Goal: Task Accomplishment & Management: Manage account settings

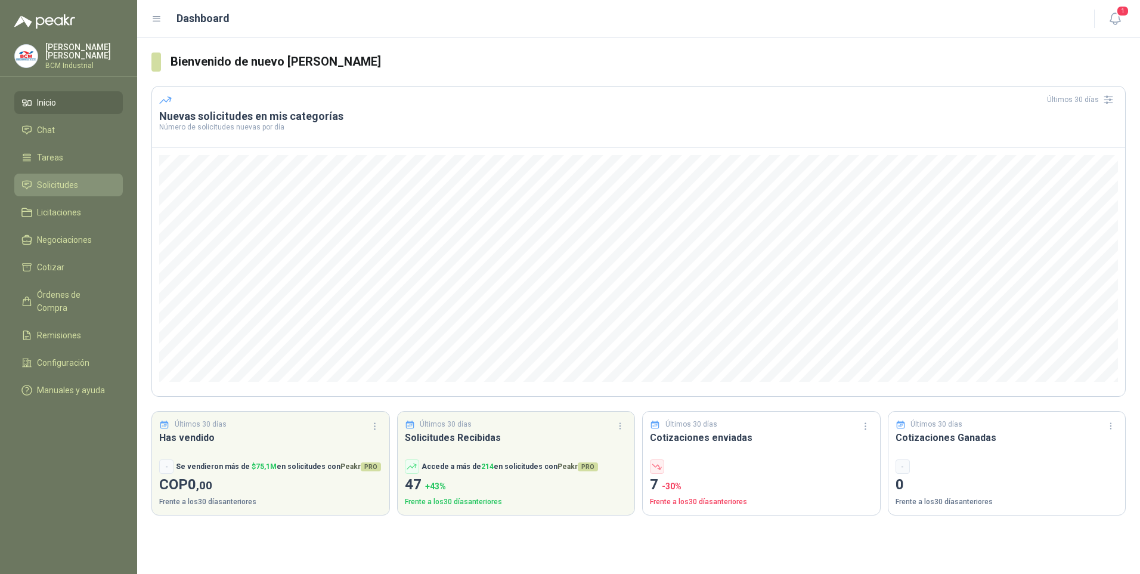
click at [52, 178] on span "Solicitudes" at bounding box center [57, 184] width 41 height 13
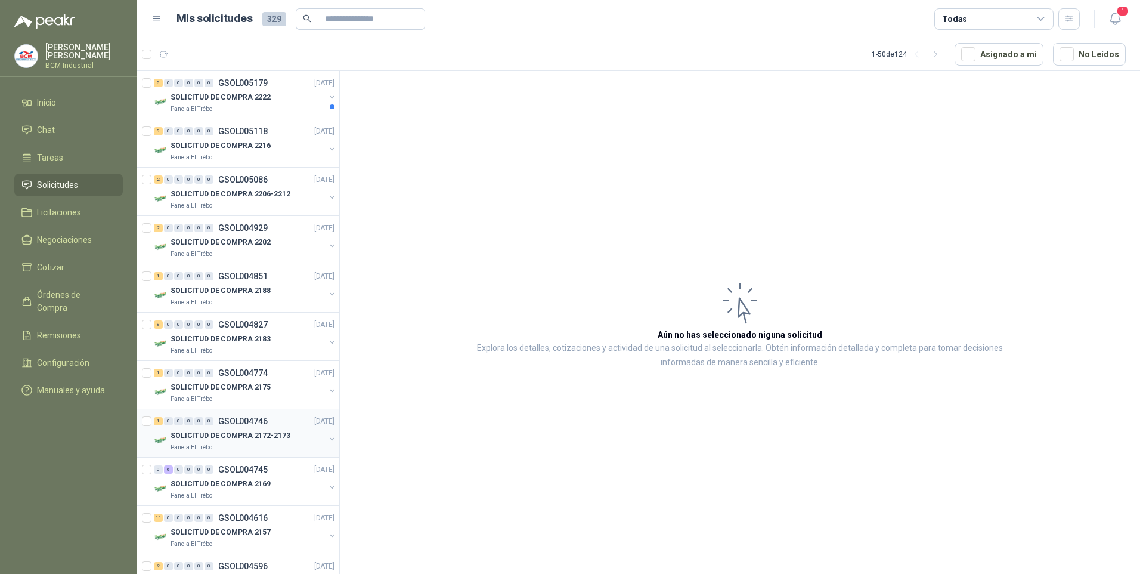
scroll to position [179, 0]
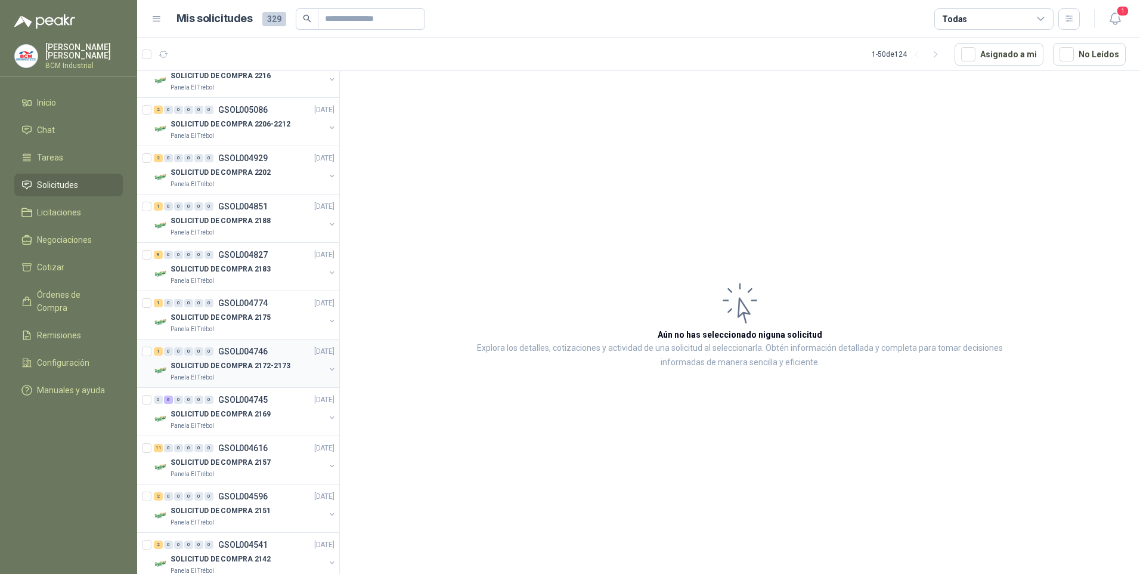
click at [237, 372] on div "SOLICITUD DE COMPRA 2172-2173" at bounding box center [248, 365] width 154 height 14
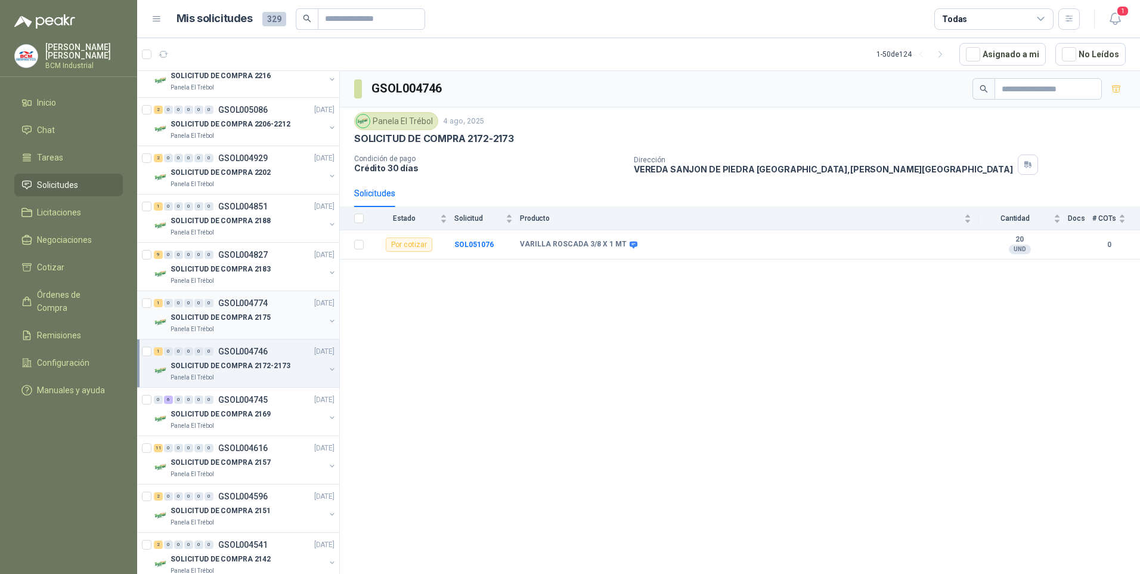
click at [228, 319] on p "SOLICITUD DE COMPRA 2175" at bounding box center [221, 317] width 100 height 11
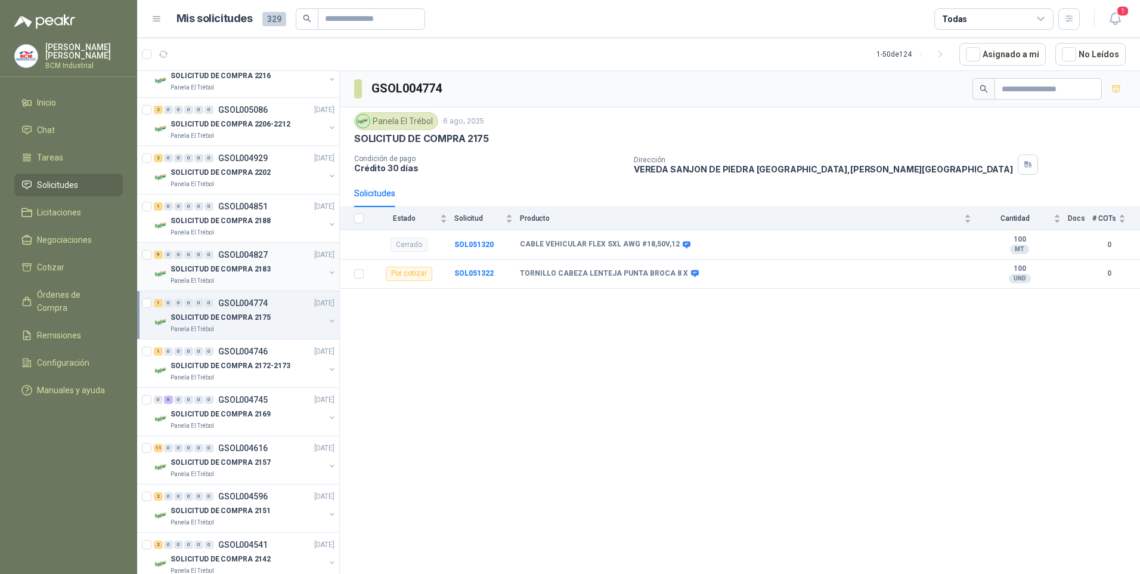
click at [227, 258] on p "GSOL004827" at bounding box center [243, 254] width 50 height 8
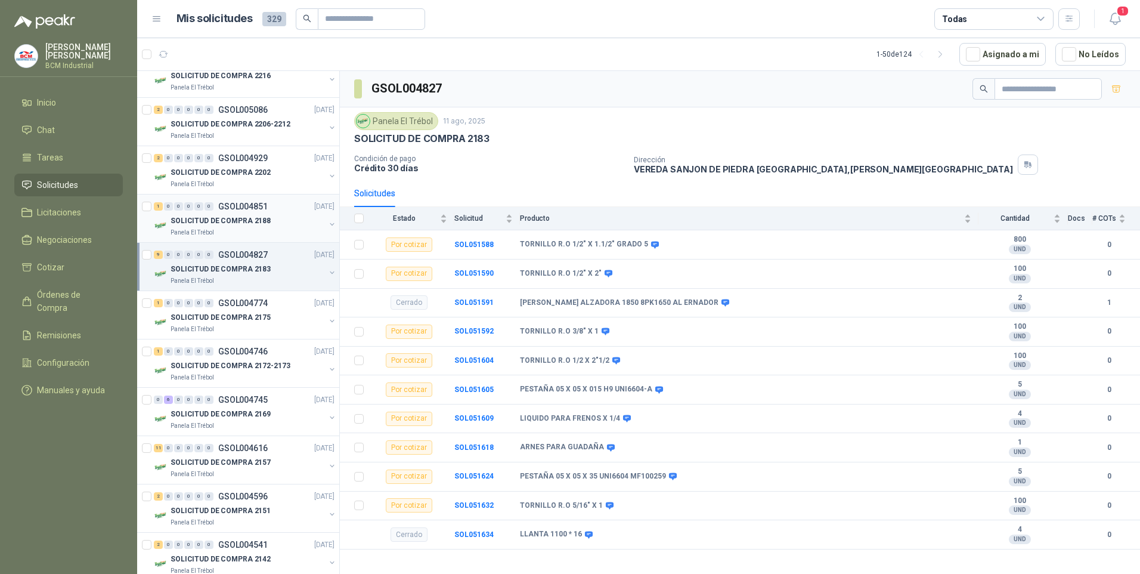
click at [207, 210] on div "0" at bounding box center [209, 206] width 9 height 8
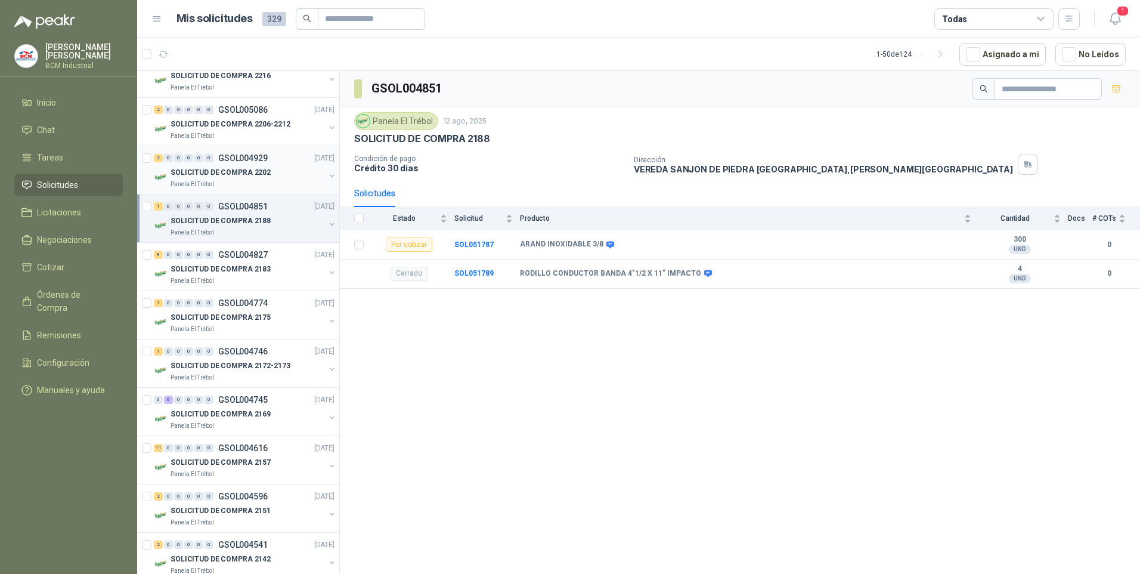
click at [208, 169] on p "SOLICITUD DE COMPRA 2202" at bounding box center [221, 172] width 100 height 11
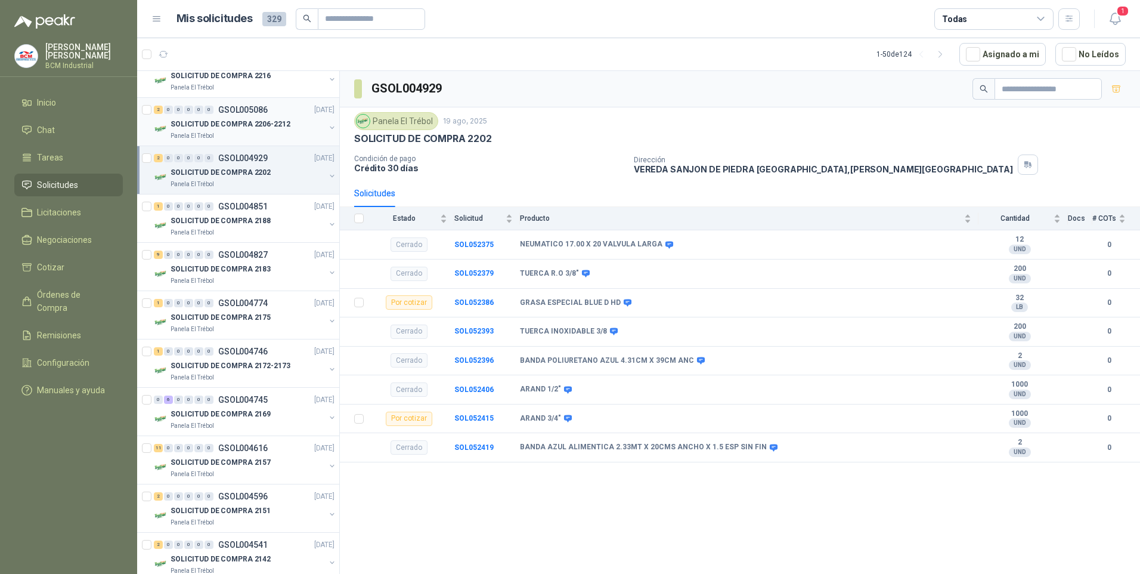
click at [261, 137] on div "Panela El Trébol" at bounding box center [248, 136] width 154 height 10
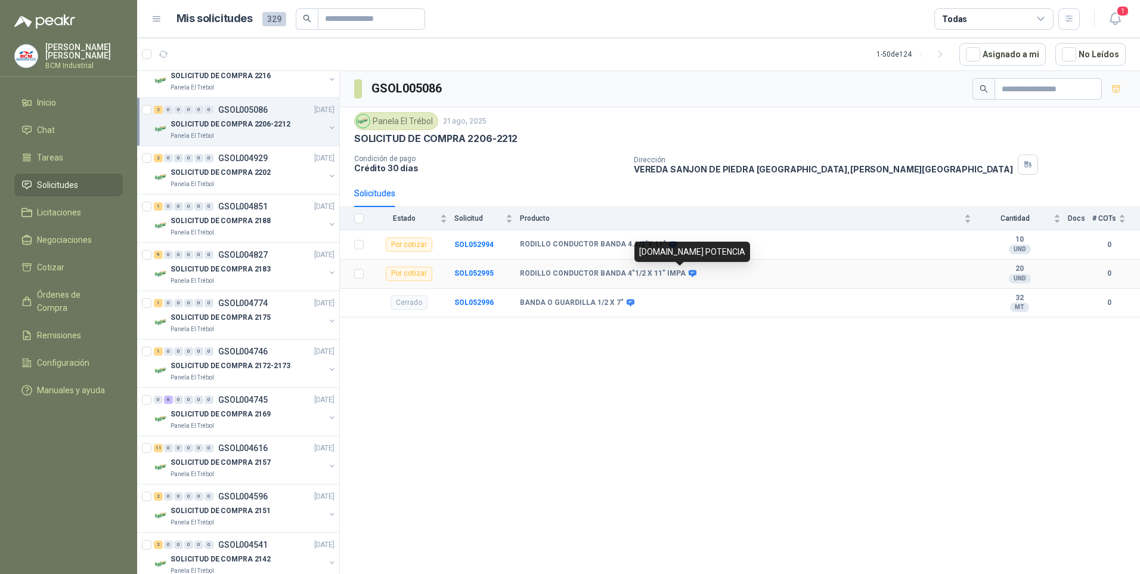
click at [689, 274] on icon at bounding box center [693, 273] width 8 height 7
drag, startPoint x: 521, startPoint y: 241, endPoint x: 660, endPoint y: 249, distance: 139.8
click at [660, 249] on td "RODILLO CONDUCTOR BANDA 4.1/2"X 11"" at bounding box center [749, 244] width 459 height 29
copy div "RODILLO CONDUCTOR BANDA 4.1/2"X 11""
click at [573, 487] on div "GSOL005086 Panela El Trébol [DATE] SOLICITUD DE COMPRA 2206-2212 Condición de p…" at bounding box center [740, 324] width 800 height 507
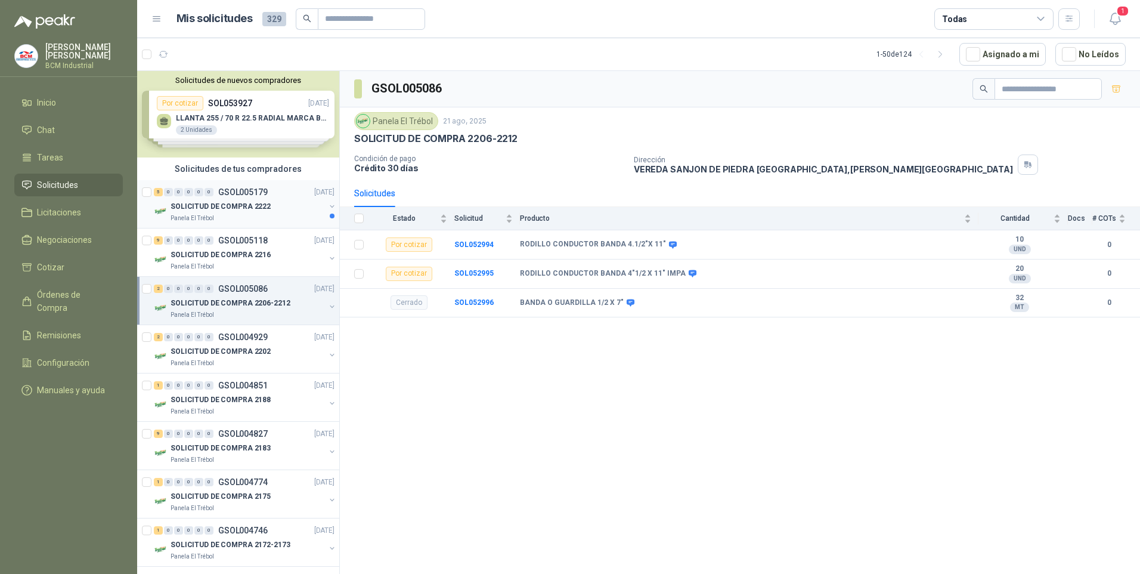
click at [225, 201] on p "SOLICITUD DE COMPRA 2222" at bounding box center [221, 206] width 100 height 11
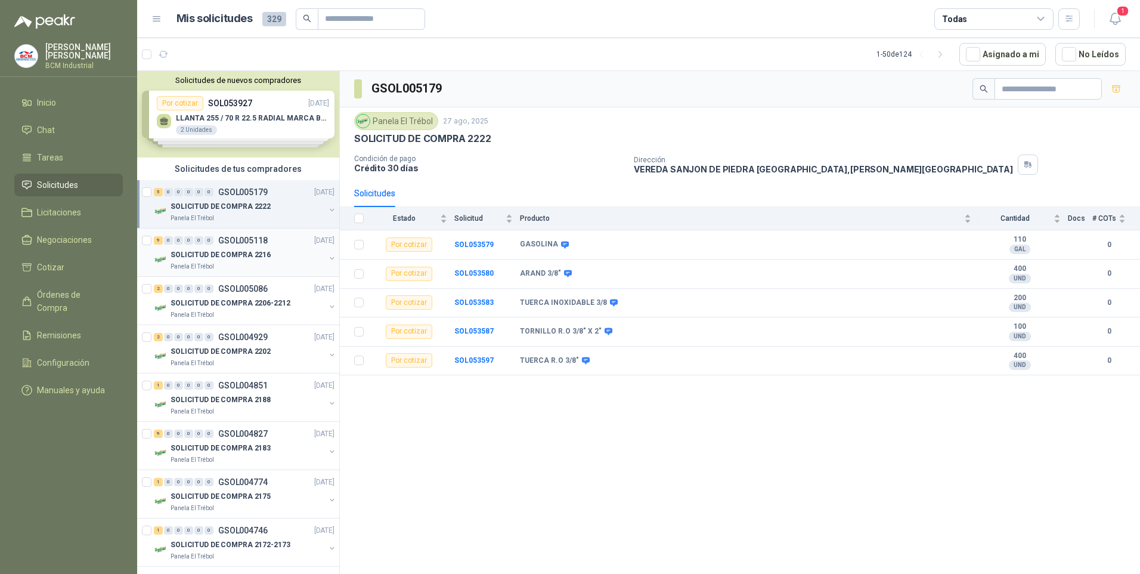
click at [242, 254] on p "SOLICITUD DE COMPRA 2216" at bounding box center [221, 254] width 100 height 11
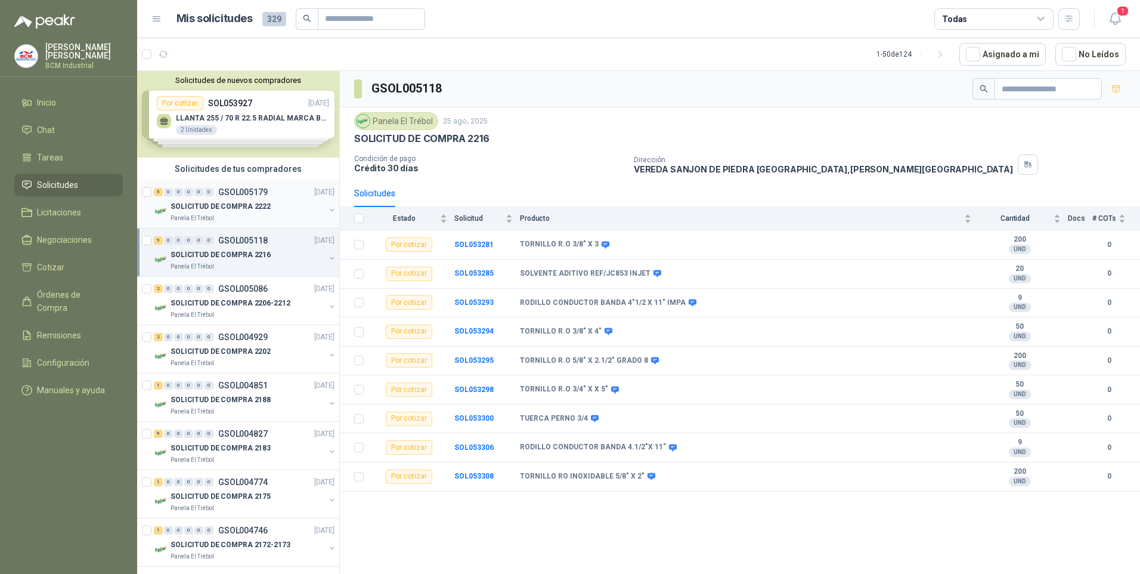
click at [256, 205] on p "SOLICITUD DE COMPRA 2222" at bounding box center [221, 206] width 100 height 11
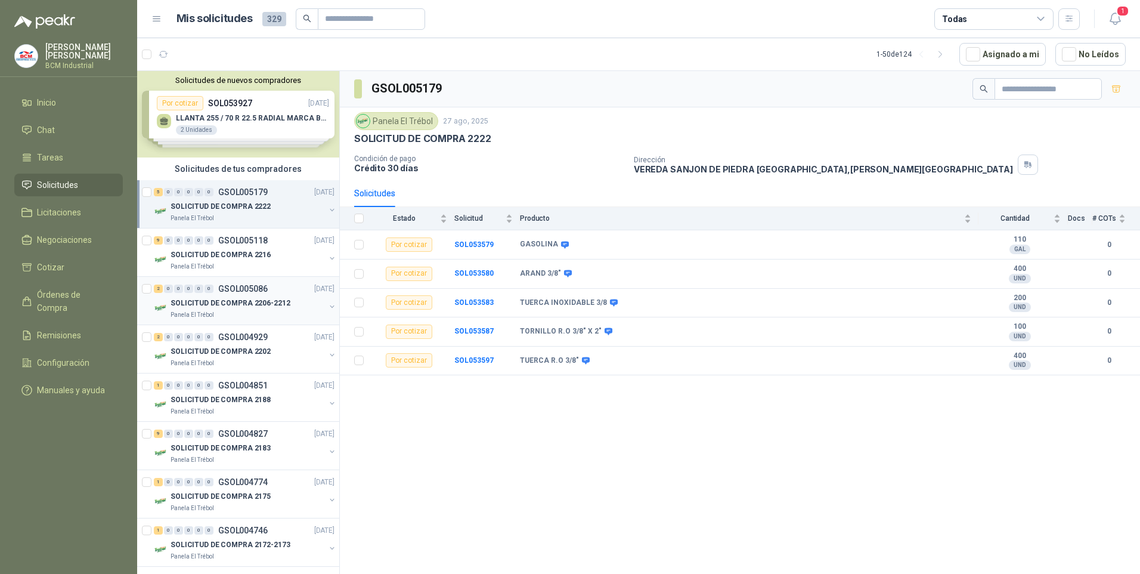
click at [239, 287] on p "GSOL005086" at bounding box center [243, 288] width 50 height 8
